Goal: Task Accomplishment & Management: Manage account settings

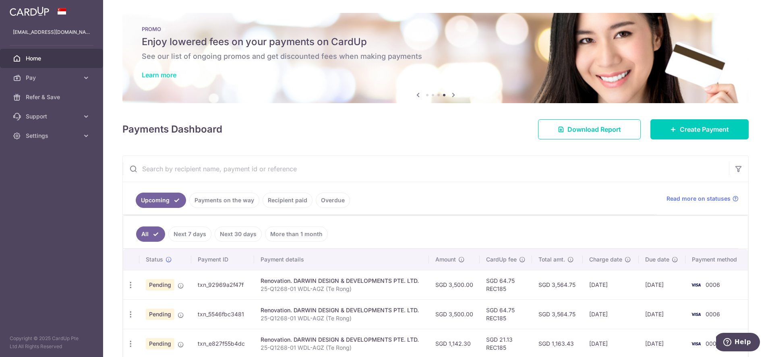
scroll to position [70, 0]
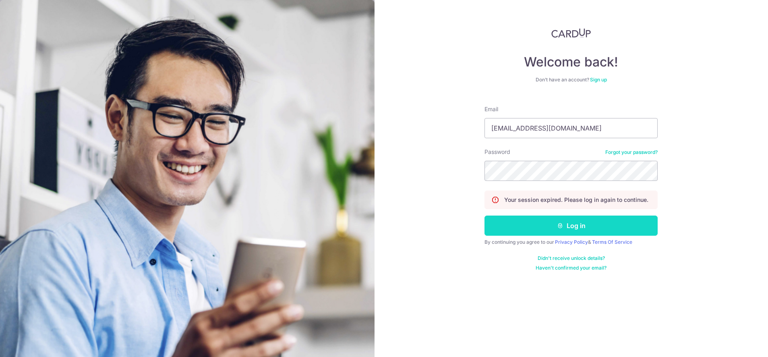
click at [579, 229] on button "Log in" at bounding box center [570, 225] width 173 height 20
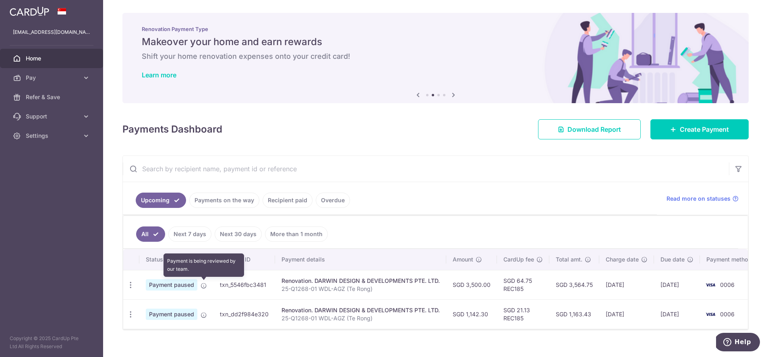
click at [204, 283] on icon at bounding box center [203, 285] width 6 height 6
click at [229, 206] on link "Payments on the way" at bounding box center [224, 199] width 70 height 15
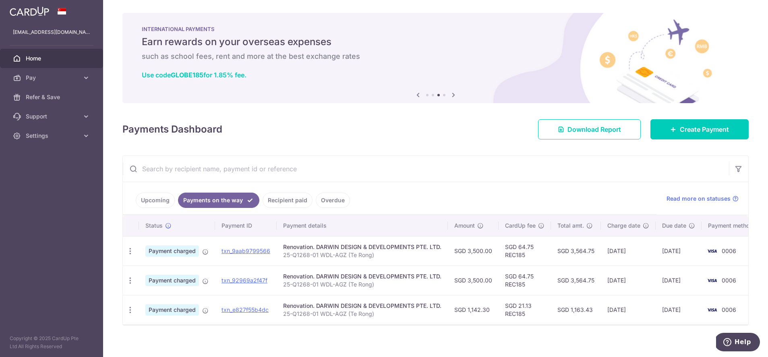
click at [262, 206] on li "Recipient paid" at bounding box center [285, 199] width 53 height 15
click at [273, 204] on link "Recipient paid" at bounding box center [287, 199] width 50 height 15
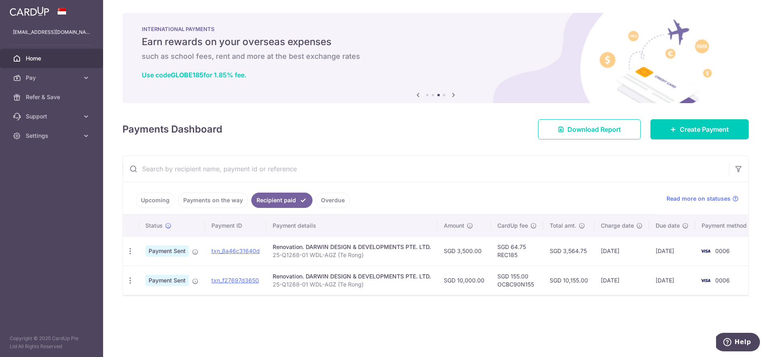
click at [304, 198] on link "Recipient paid" at bounding box center [281, 199] width 61 height 15
click at [312, 198] on li "Overdue" at bounding box center [330, 199] width 37 height 15
click at [332, 201] on link "Overdue" at bounding box center [333, 199] width 34 height 15
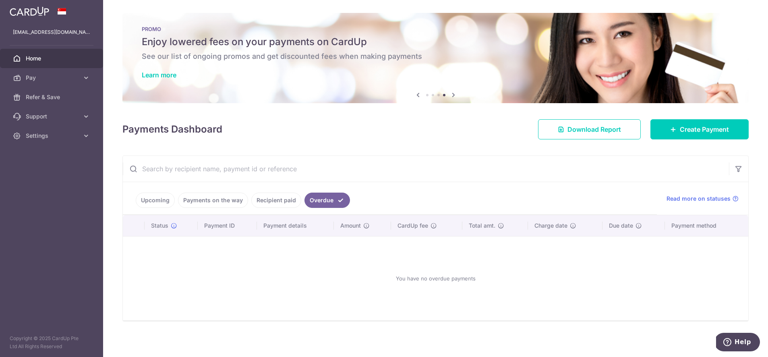
click at [157, 206] on link "Upcoming" at bounding box center [155, 199] width 39 height 15
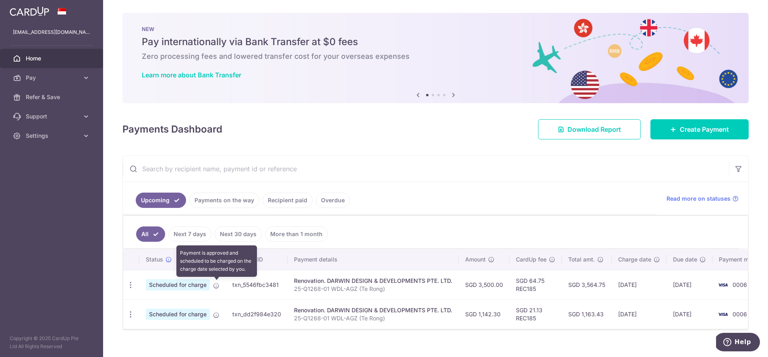
click at [216, 287] on icon at bounding box center [216, 285] width 6 height 6
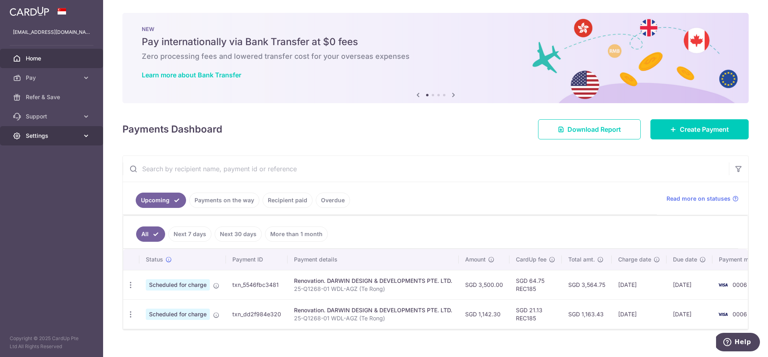
click at [26, 142] on link "Settings" at bounding box center [51, 135] width 103 height 19
click at [60, 179] on link "Logout" at bounding box center [51, 174] width 103 height 19
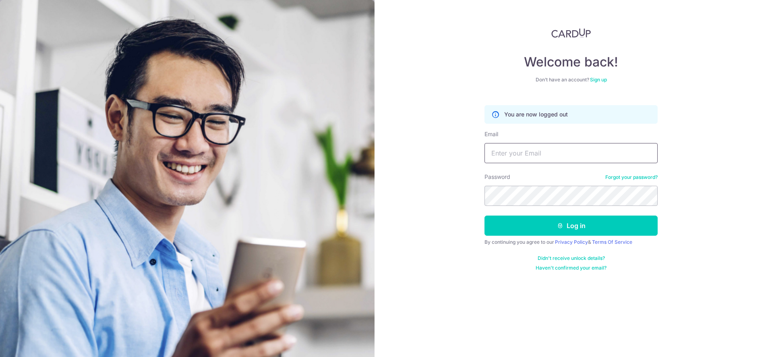
click at [508, 149] on input "Email" at bounding box center [570, 153] width 173 height 20
type input "mandylsh1123@gmail.com"
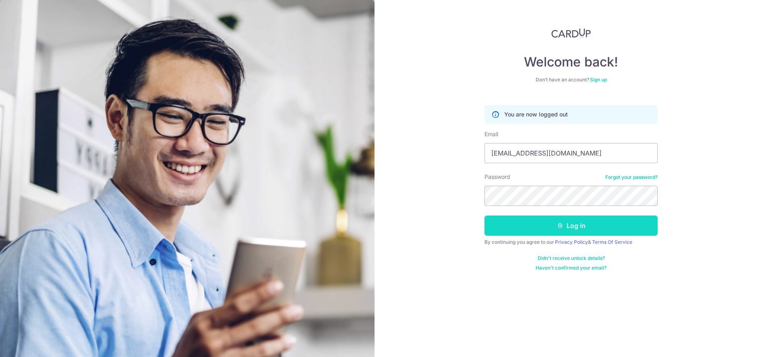
click at [611, 225] on button "Log in" at bounding box center [570, 225] width 173 height 20
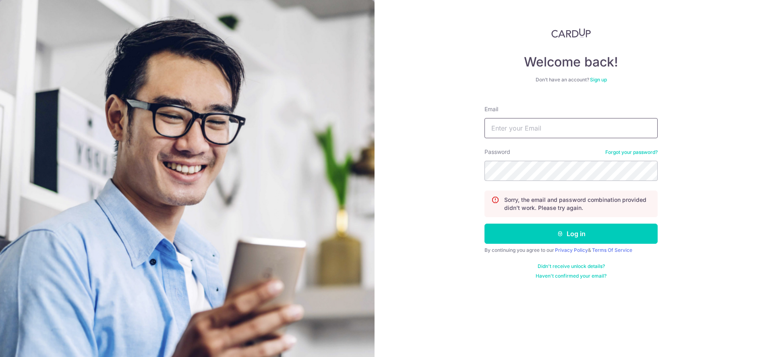
click at [539, 126] on input "Email" at bounding box center [570, 128] width 173 height 20
type input "[EMAIL_ADDRESS][DOMAIN_NAME]"
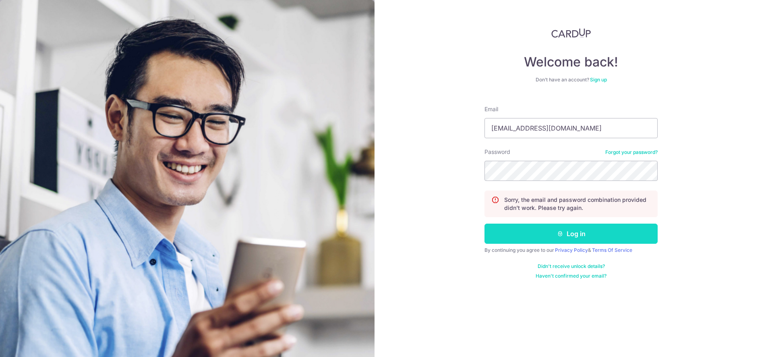
click at [564, 237] on button "Log in" at bounding box center [570, 233] width 173 height 20
